Goal: Book appointment/travel/reservation

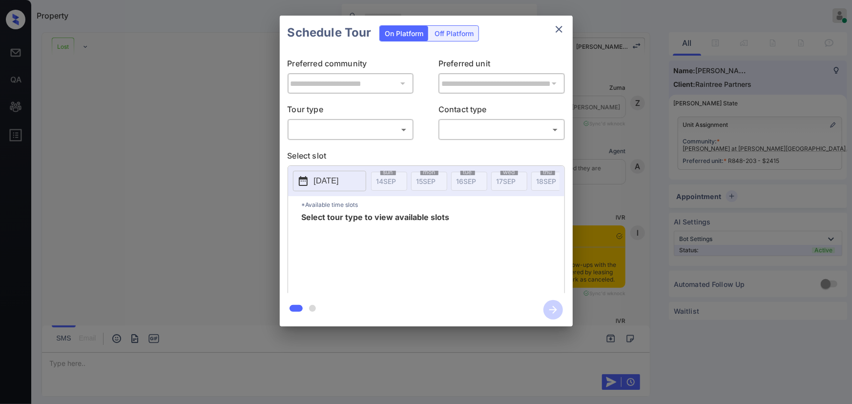
scroll to position [3694, 0]
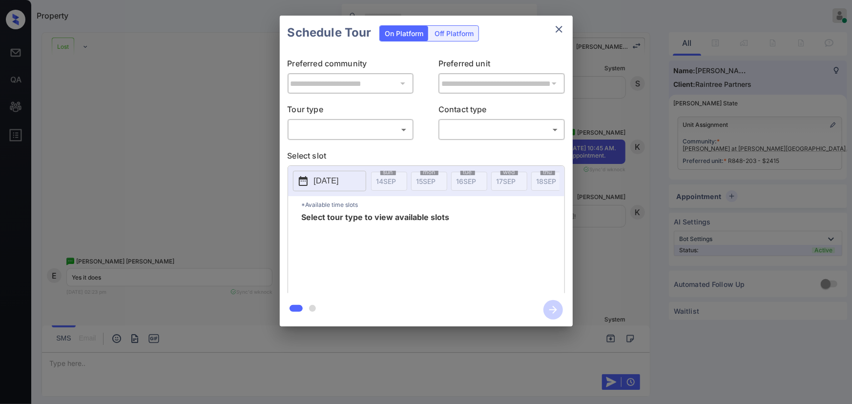
click at [340, 131] on body "Property [PERSON_NAME] Online Set yourself offline Set yourself on break Profil…" at bounding box center [426, 202] width 852 height 404
click at [617, 170] on div at bounding box center [426, 202] width 852 height 404
click at [663, 161] on div "**********" at bounding box center [426, 171] width 852 height 342
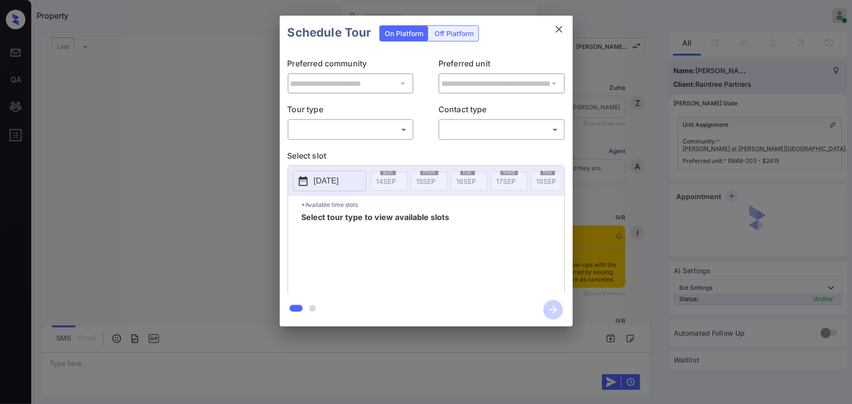
scroll to position [3694, 0]
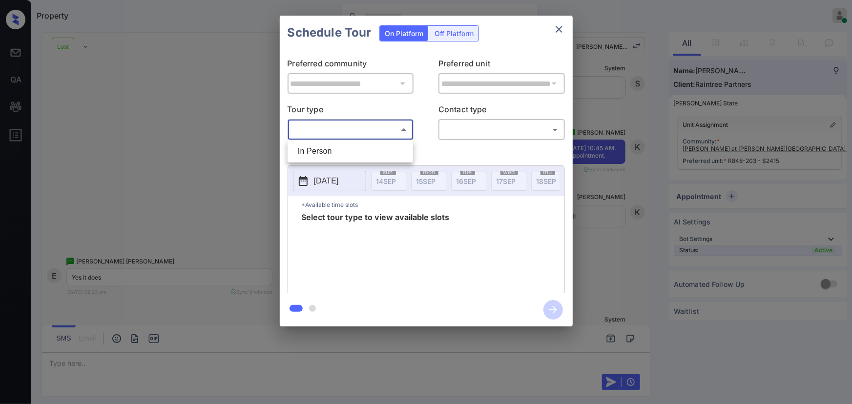
click at [367, 134] on body "Property [PERSON_NAME] Online Set yourself offline Set yourself on break Profil…" at bounding box center [426, 202] width 852 height 404
click at [347, 157] on li "In Person" at bounding box center [350, 152] width 121 height 18
type input "********"
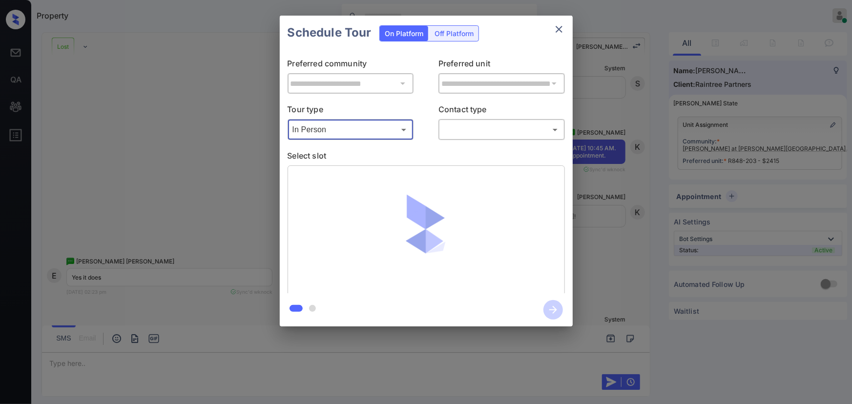
click at [480, 125] on body "Property Kenneth Umali Online Set yourself offline Set yourself on break Profil…" at bounding box center [426, 202] width 852 height 404
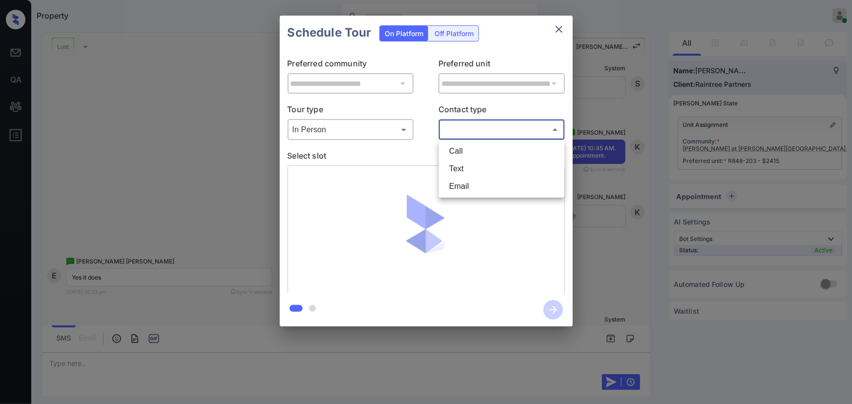
click at [467, 166] on li "Text" at bounding box center [502, 169] width 121 height 18
type input "****"
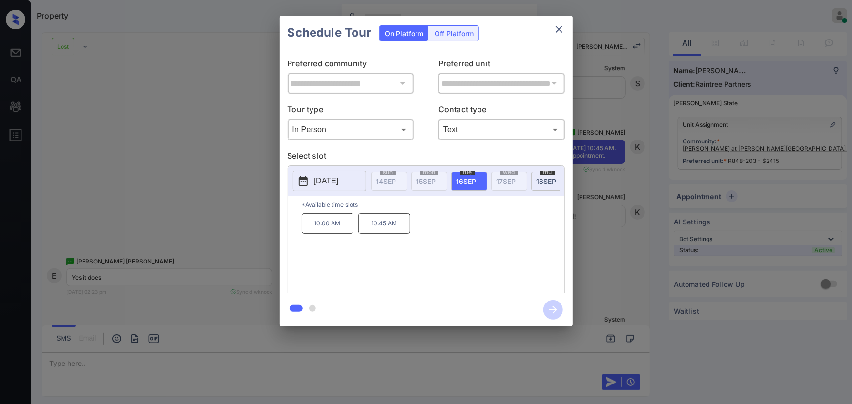
click at [611, 195] on div "**********" at bounding box center [426, 171] width 852 height 342
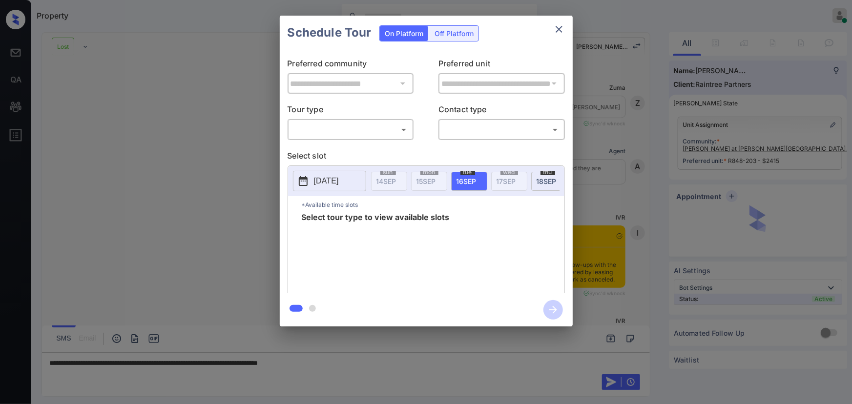
scroll to position [4138, 0]
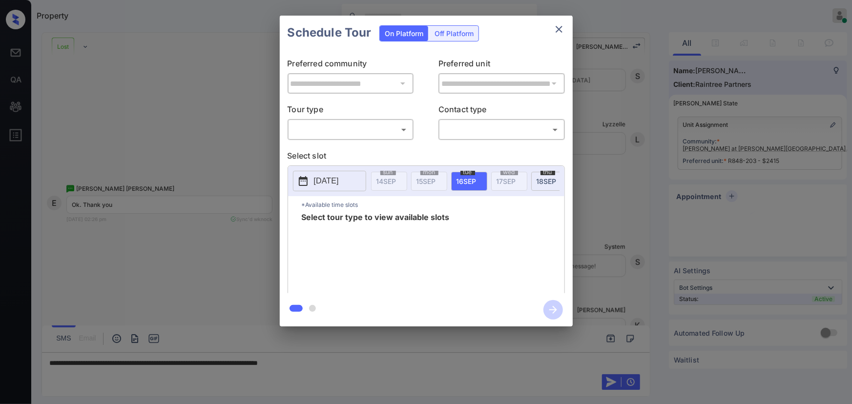
click at [337, 136] on body "Property [PERSON_NAME] Online Set yourself offline Set yourself on break Profil…" at bounding box center [426, 202] width 852 height 404
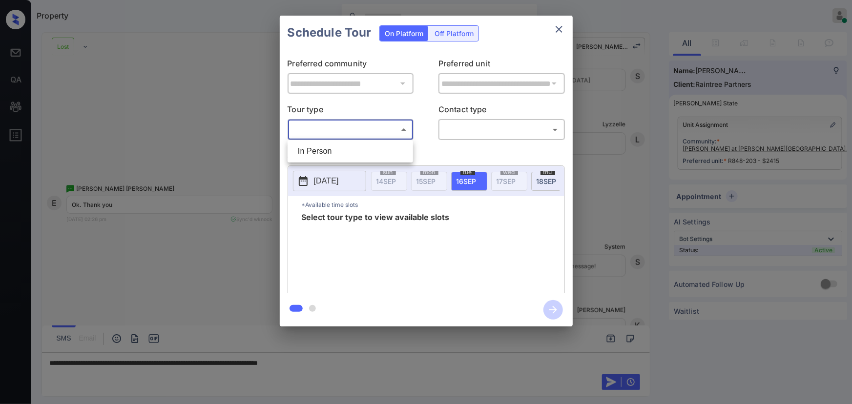
click at [602, 124] on div at bounding box center [426, 202] width 852 height 404
click at [392, 364] on div at bounding box center [426, 202] width 852 height 404
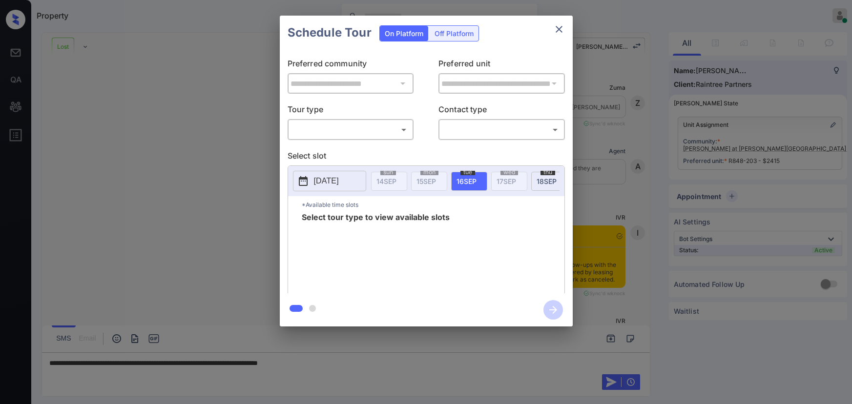
click at [325, 132] on body "Property [PERSON_NAME] Online Set yourself offline Set yourself on break Profil…" at bounding box center [426, 202] width 852 height 404
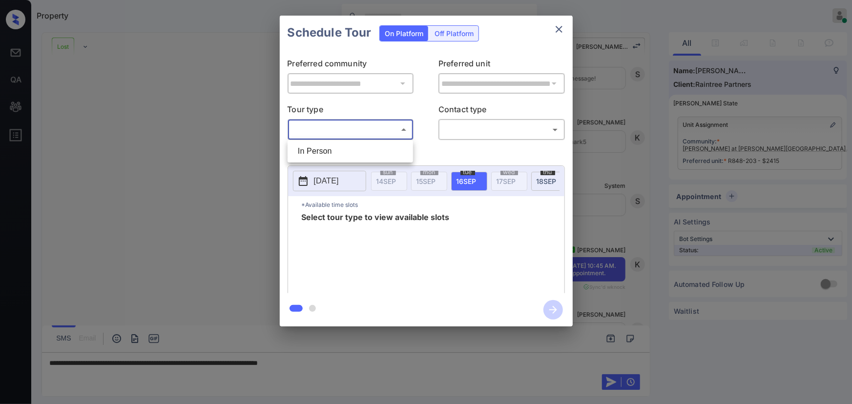
click at [849, 37] on div at bounding box center [426, 202] width 852 height 404
click at [751, 84] on div "**********" at bounding box center [426, 171] width 852 height 342
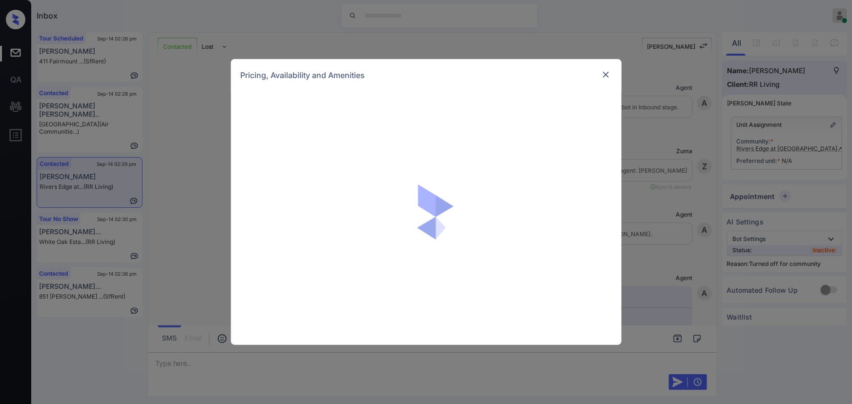
scroll to position [787, 0]
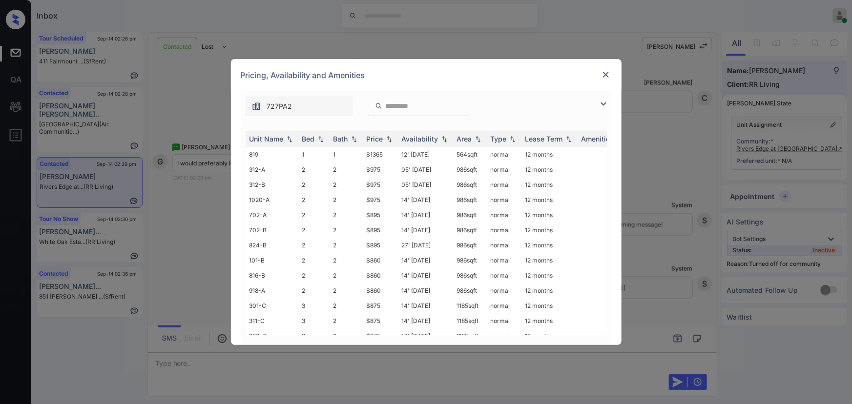
click at [604, 102] on img at bounding box center [604, 104] width 12 height 12
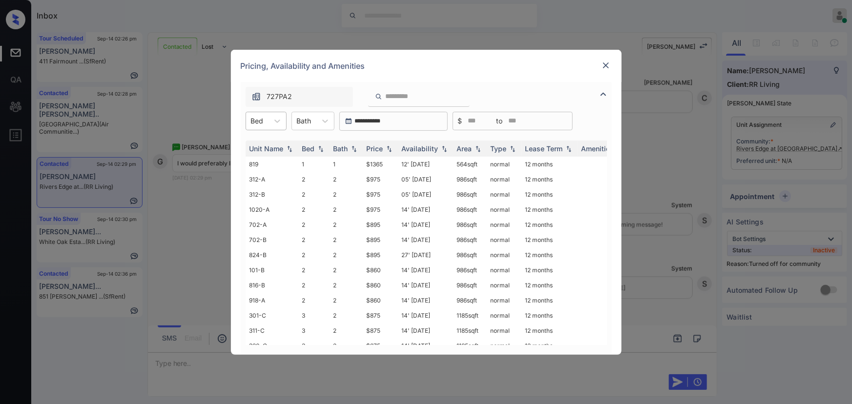
click at [254, 123] on div at bounding box center [257, 121] width 13 height 10
click at [256, 143] on div "1" at bounding box center [266, 145] width 41 height 18
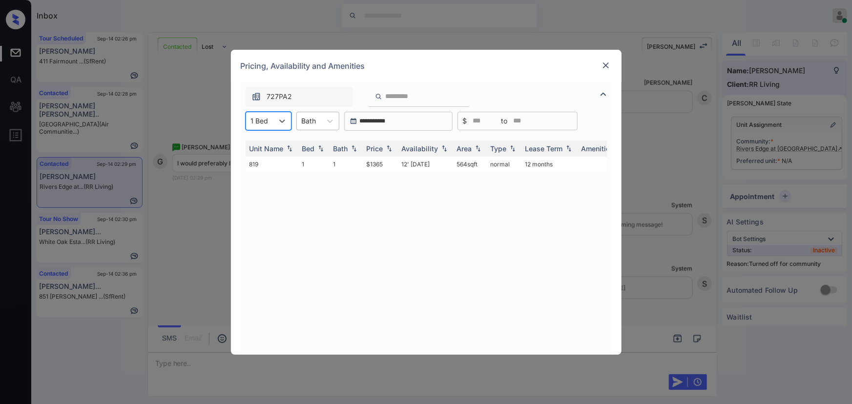
click at [312, 120] on div at bounding box center [309, 121] width 15 height 10
click at [314, 141] on div "1" at bounding box center [318, 145] width 43 height 18
click at [392, 150] on img at bounding box center [389, 148] width 10 height 7
click at [608, 65] on img at bounding box center [606, 66] width 10 height 10
